Goal: Task Accomplishment & Management: Manage account settings

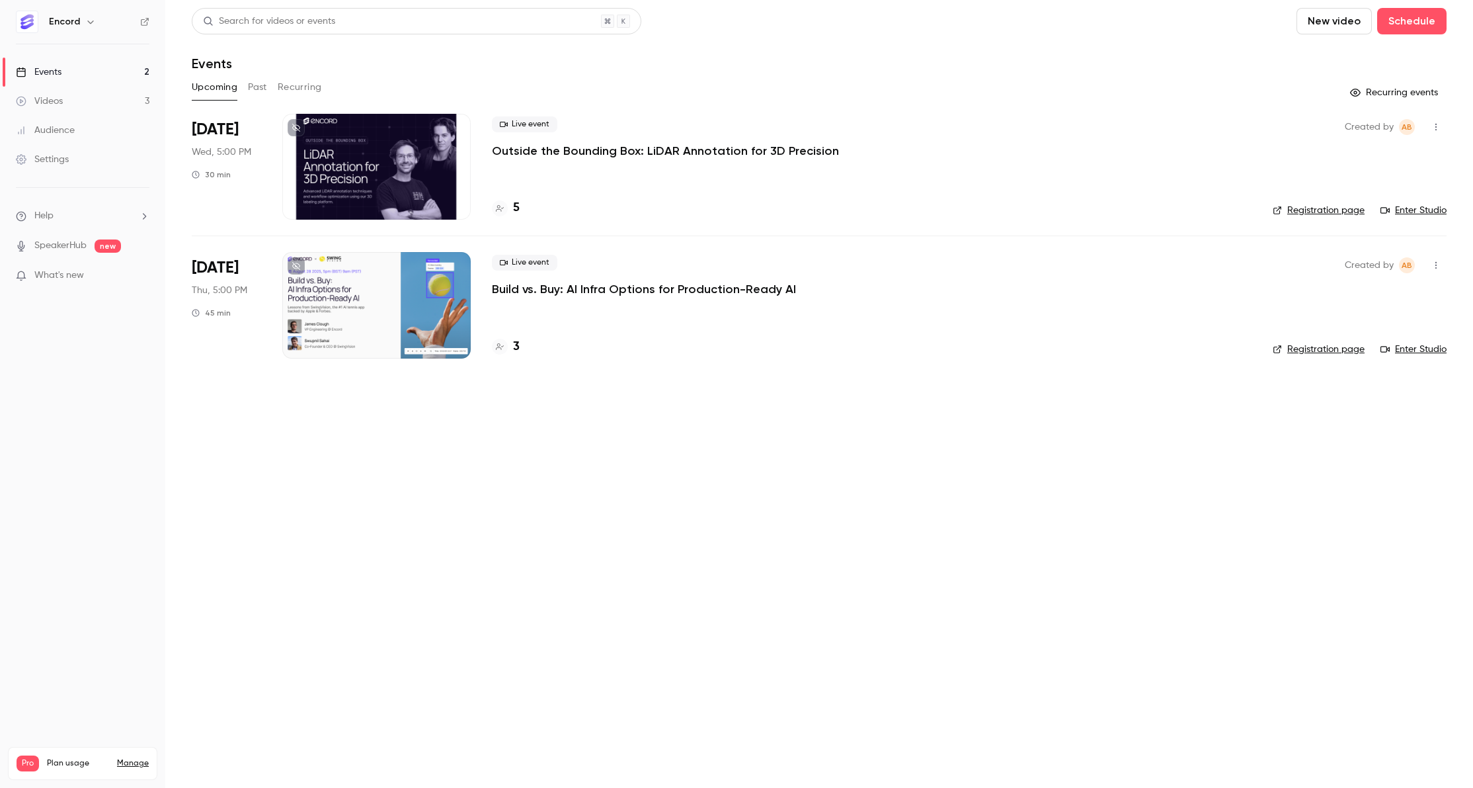
click at [542, 158] on p "Outside the Bounding Box: LiDAR Annotation for 3D Precision" at bounding box center [665, 151] width 347 height 16
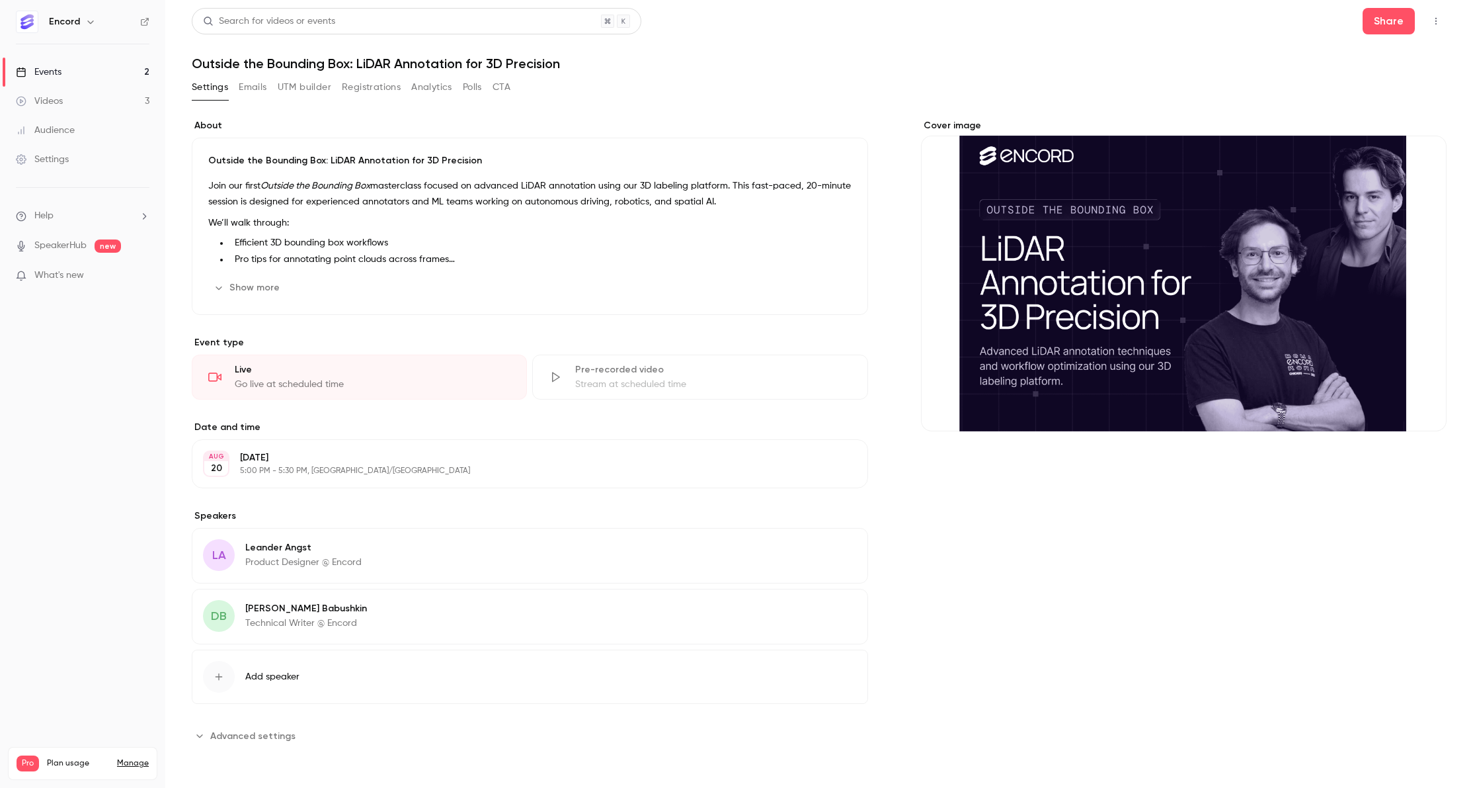
click at [371, 91] on button "Registrations" at bounding box center [371, 87] width 59 height 21
